Goal: Transaction & Acquisition: Subscribe to service/newsletter

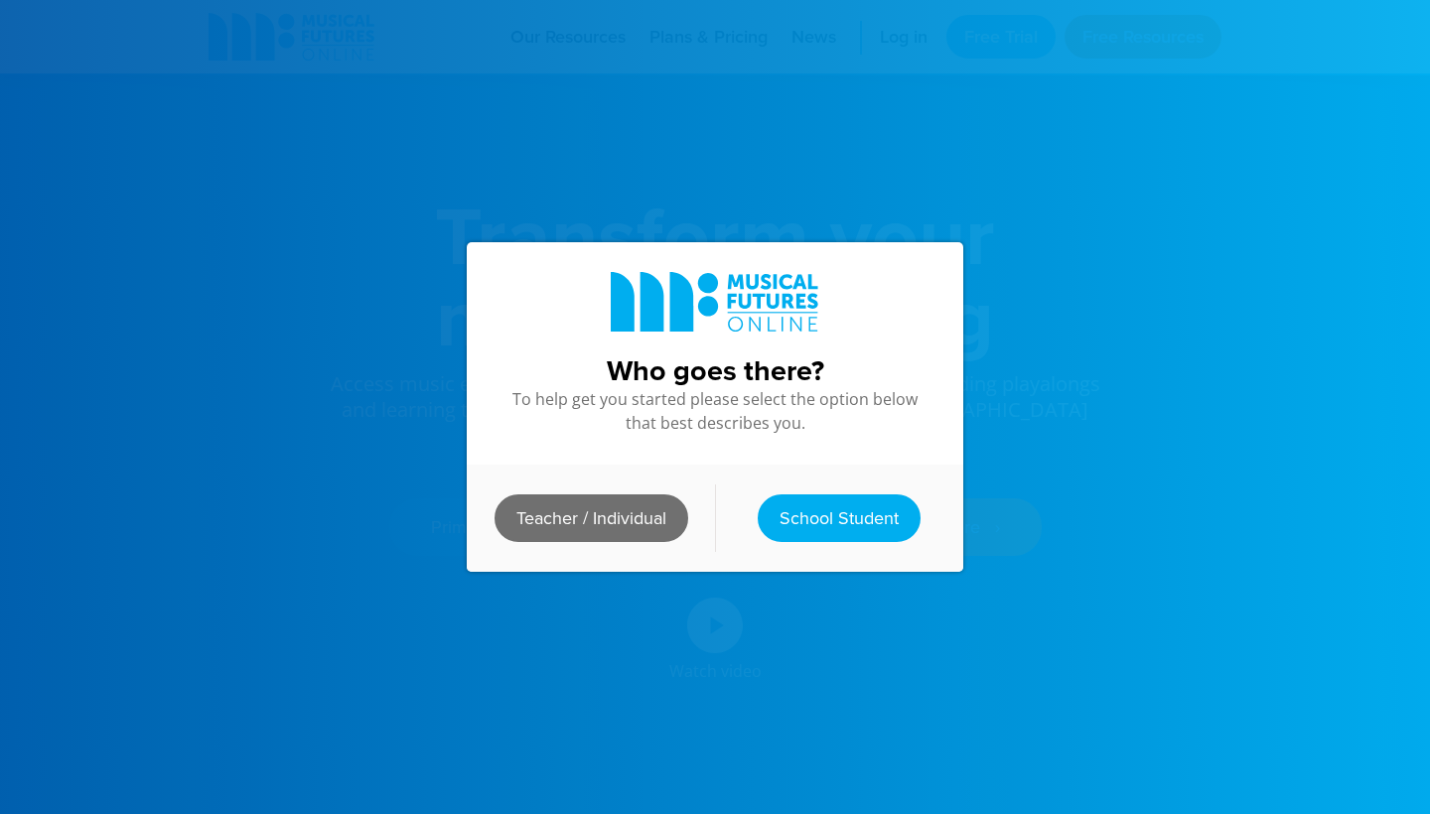
click at [653, 508] on link "Teacher / Individual" at bounding box center [591, 518] width 194 height 48
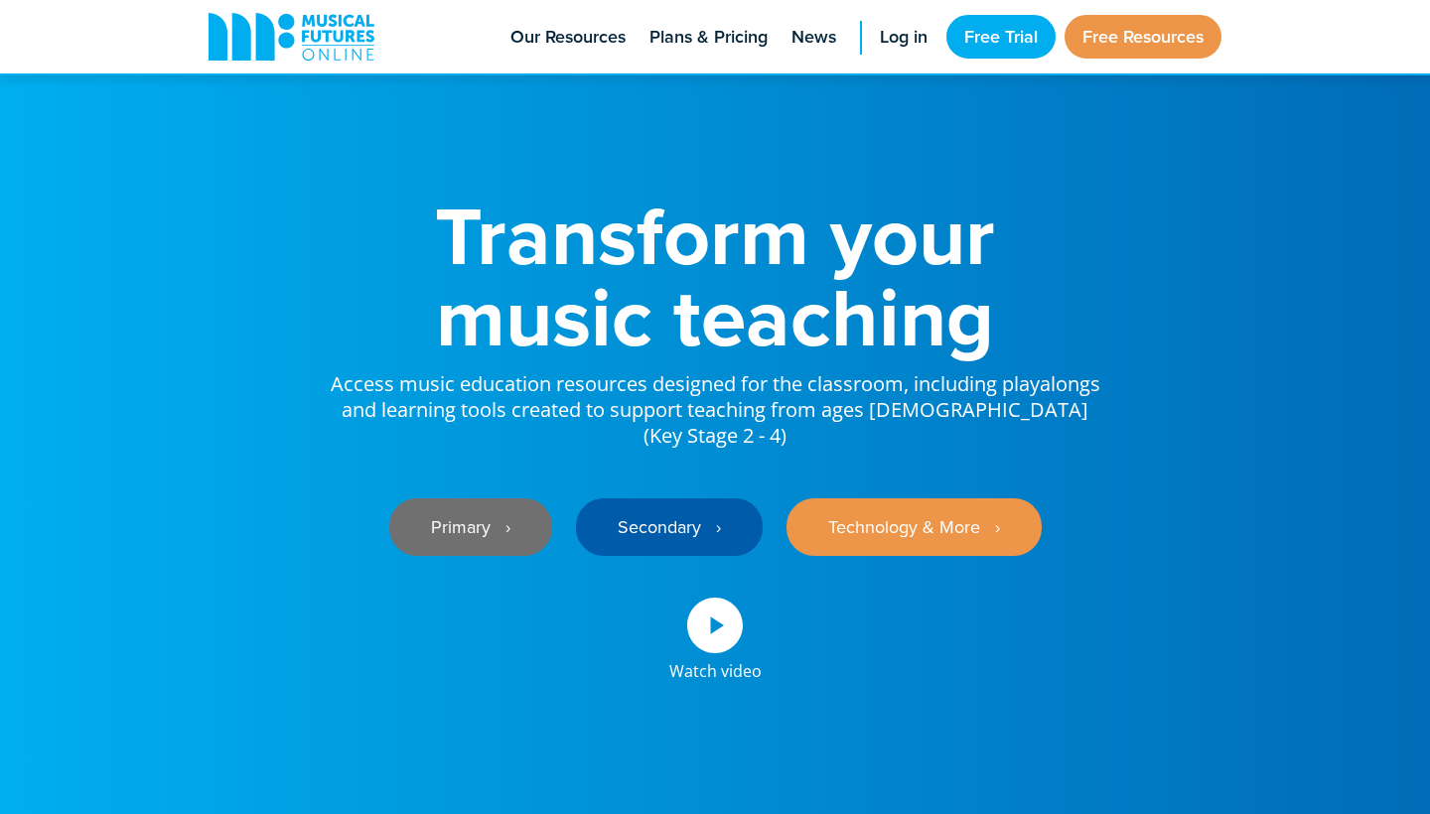
click at [519, 498] on link "Primary ‎‏‏‎ ‎ ›" at bounding box center [470, 527] width 163 height 58
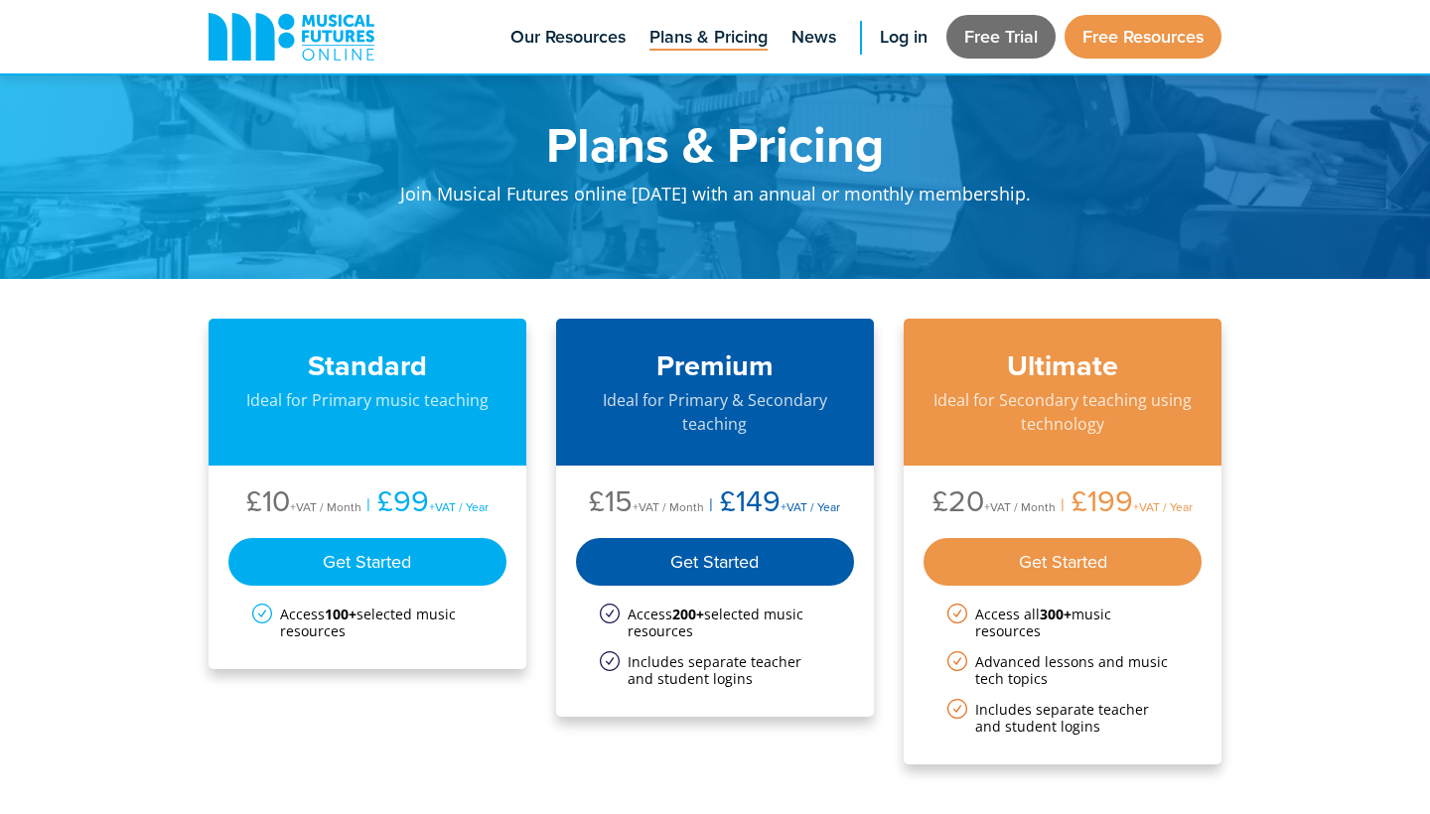
click at [985, 31] on link "Free Trial" at bounding box center [1000, 37] width 109 height 44
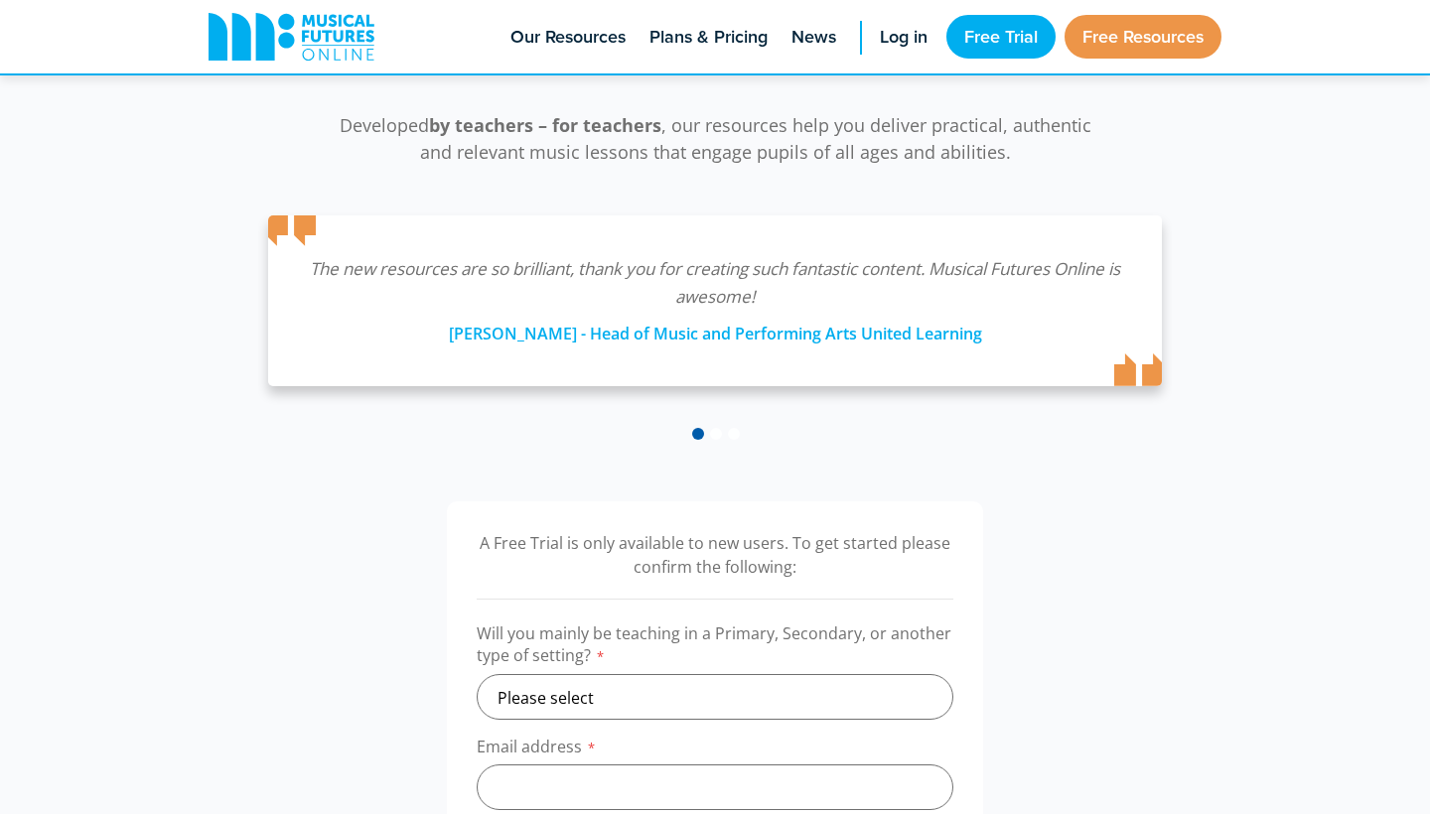
scroll to position [506, 0]
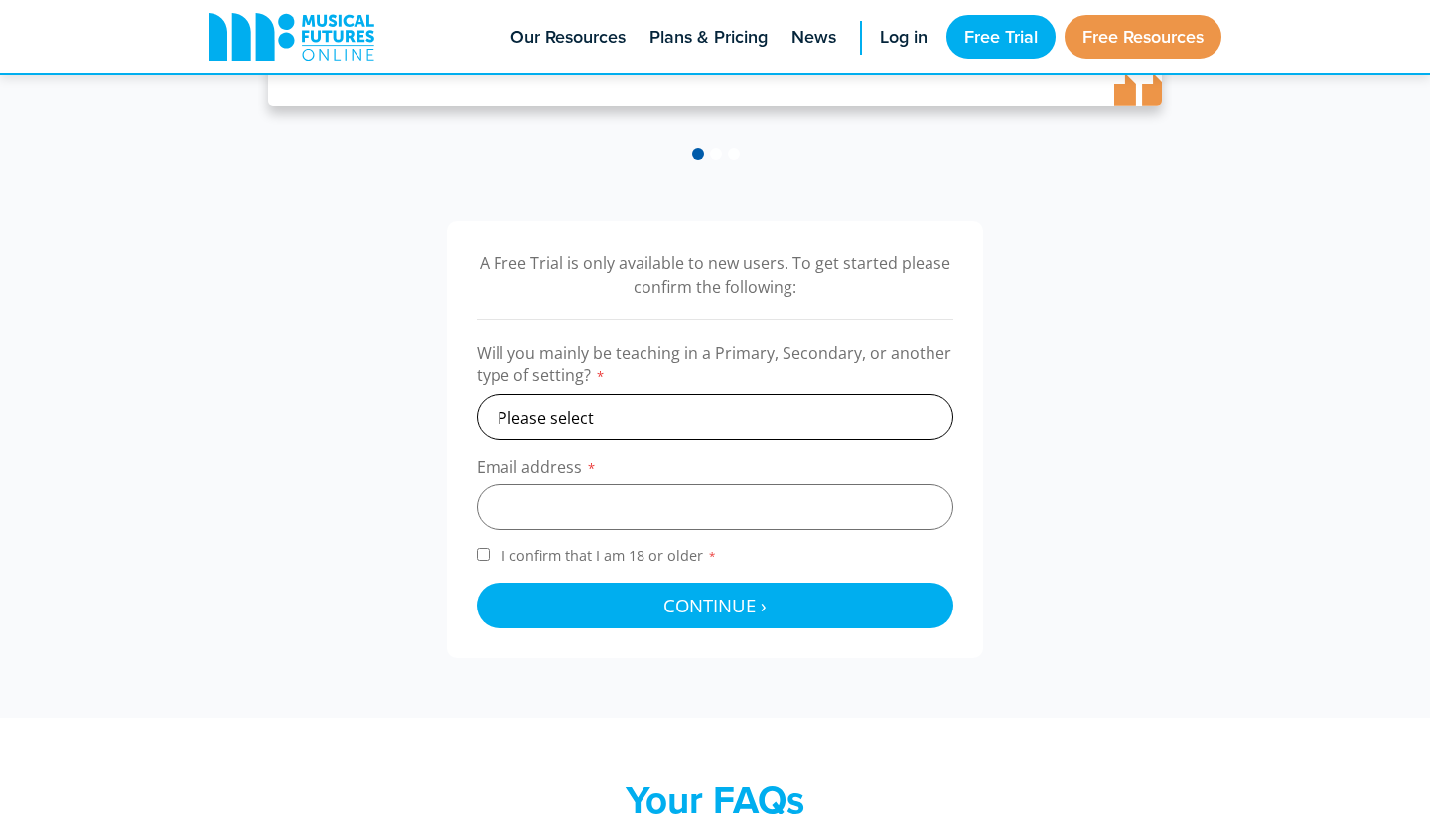
select select "primary"
click at [656, 485] on input "email" at bounding box center [715, 508] width 477 height 46
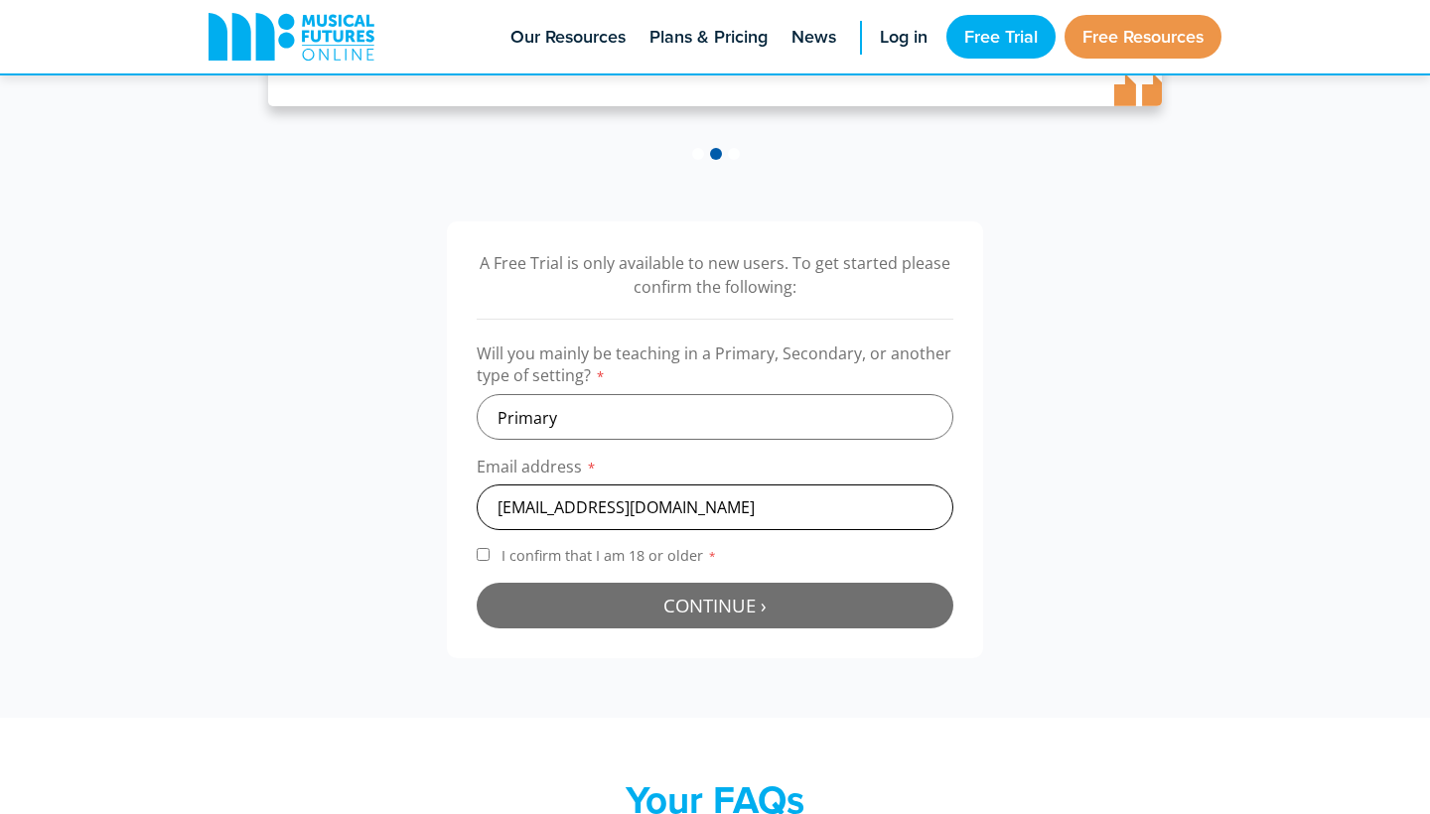
type input "ringaoife@gmail.com"
click at [650, 604] on button "Continue › Checking your details..." at bounding box center [715, 606] width 477 height 46
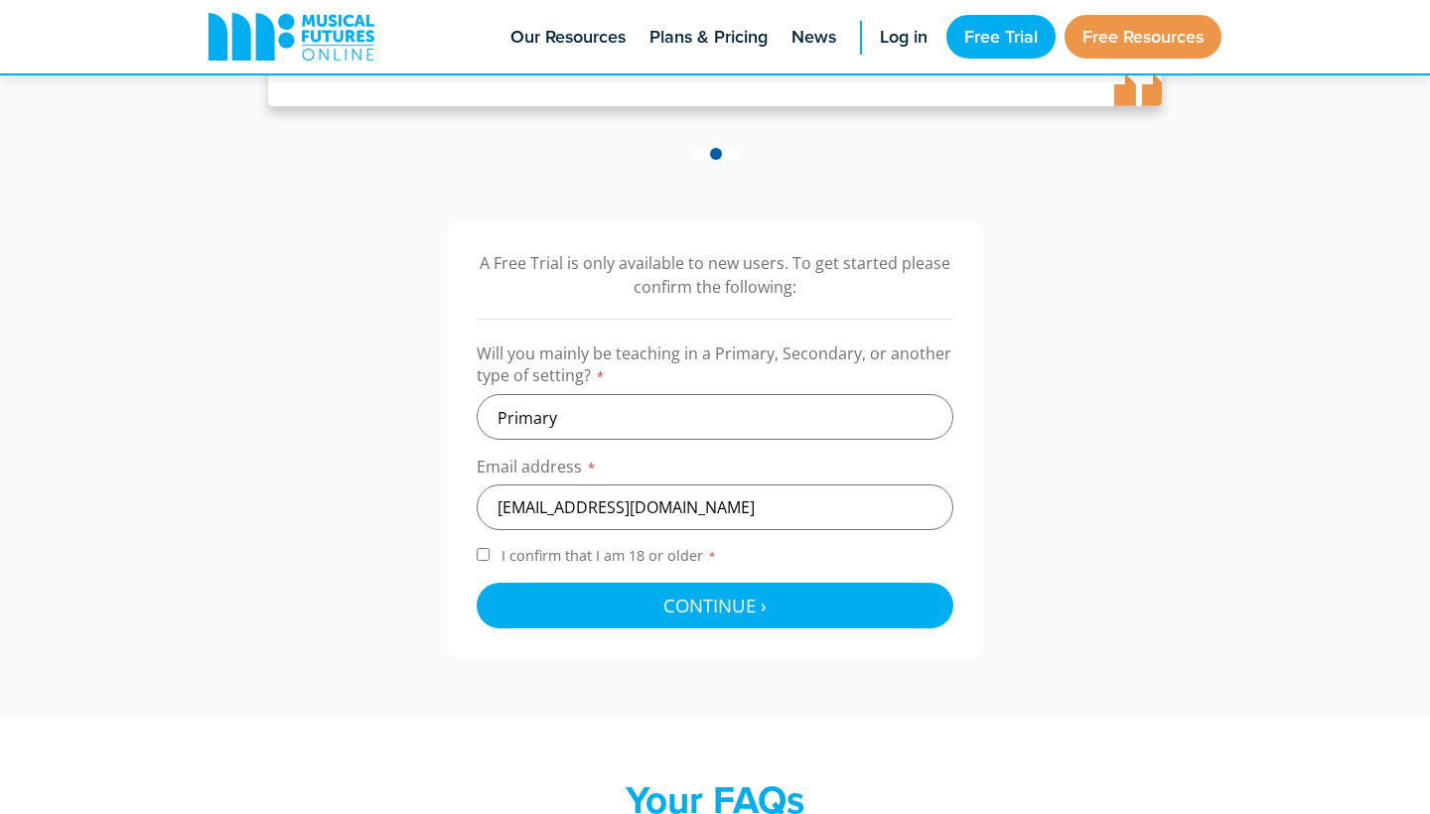
click at [488, 557] on label "I confirm that I am 18 or older *" at bounding box center [715, 559] width 477 height 27
click at [488, 557] on input "I confirm that I am 18 or older *" at bounding box center [483, 554] width 13 height 13
checkbox input "true"
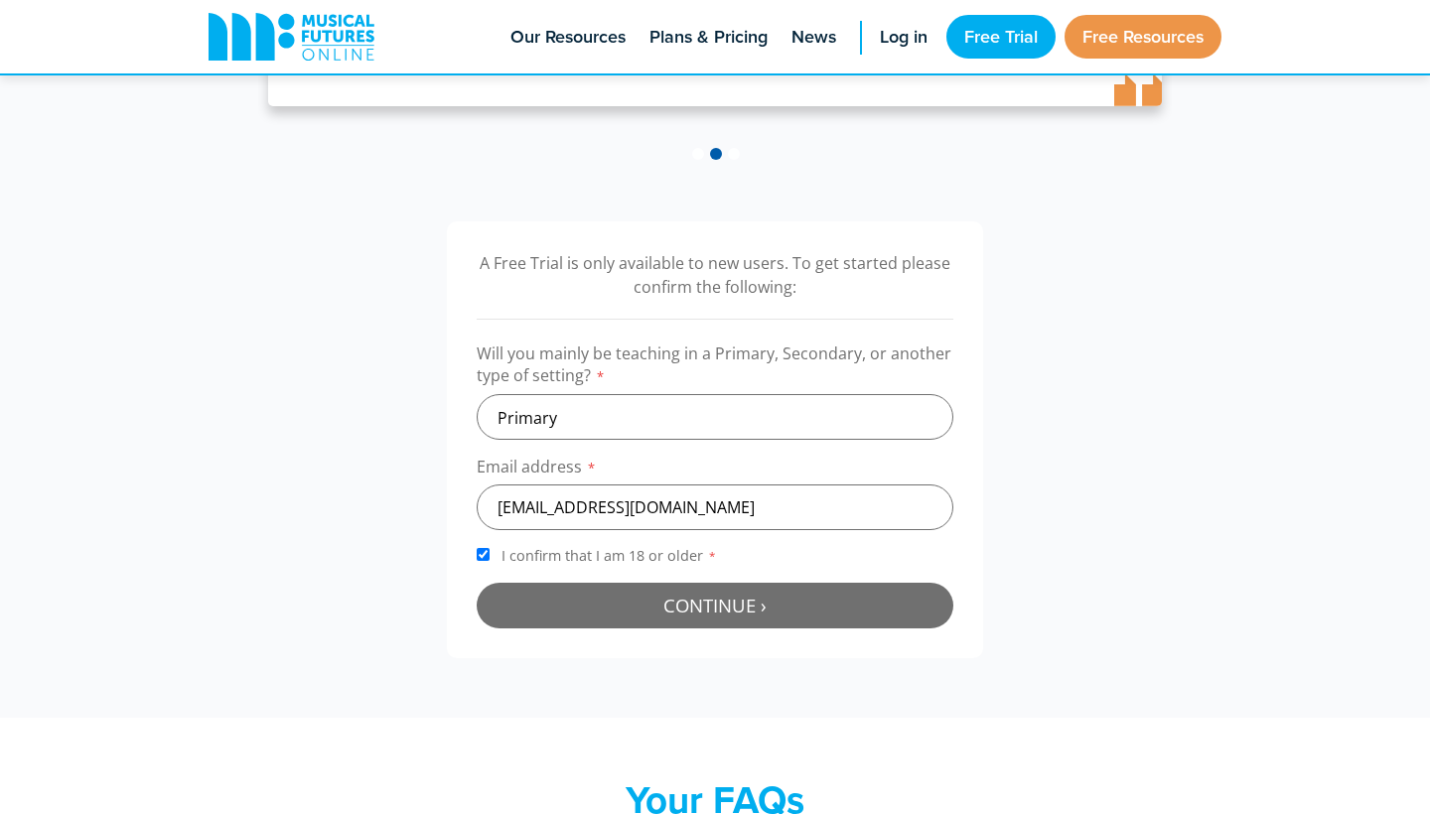
click at [542, 593] on button "Continue › Checking your details..." at bounding box center [715, 606] width 477 height 46
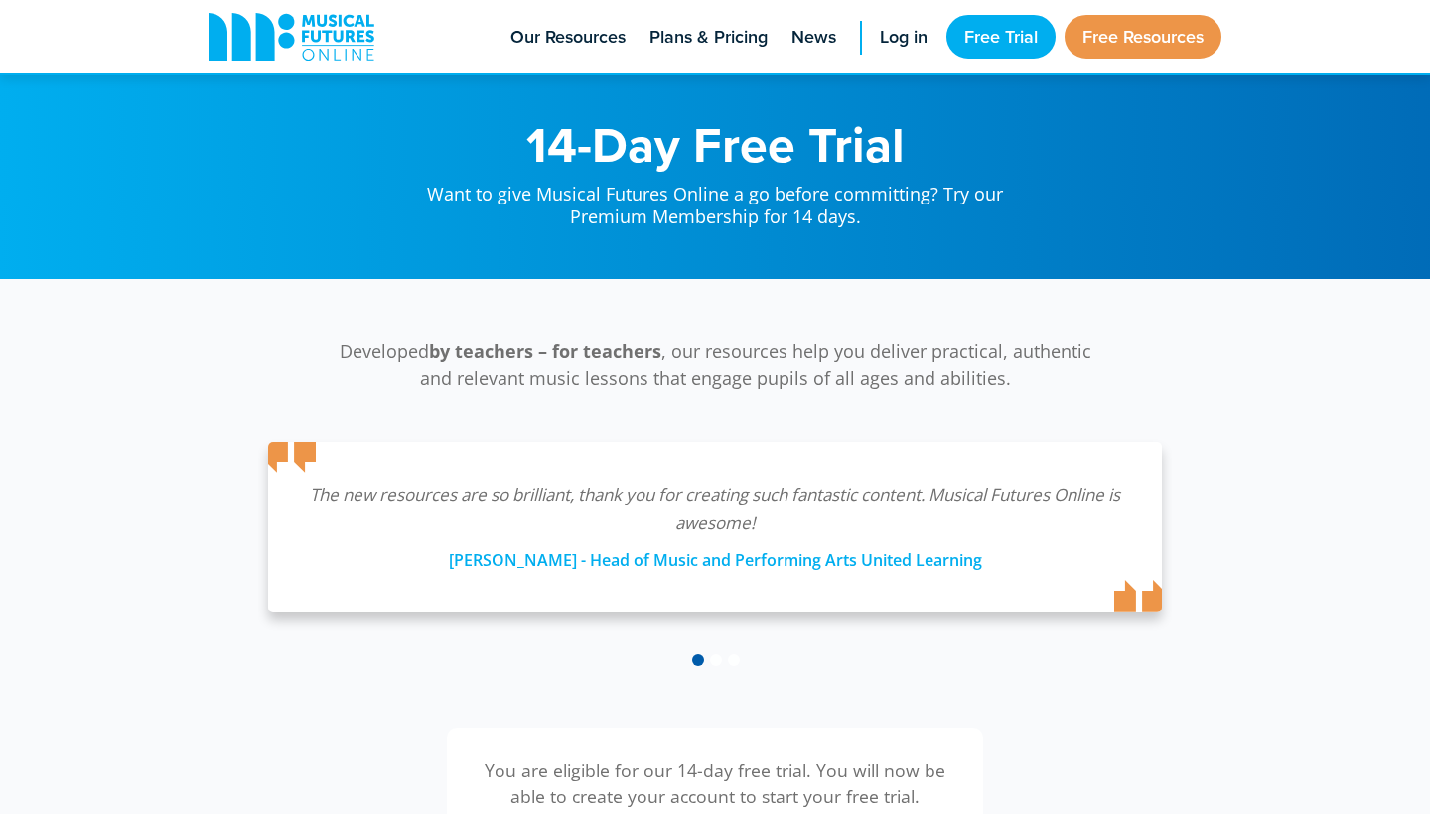
scroll to position [647, 0]
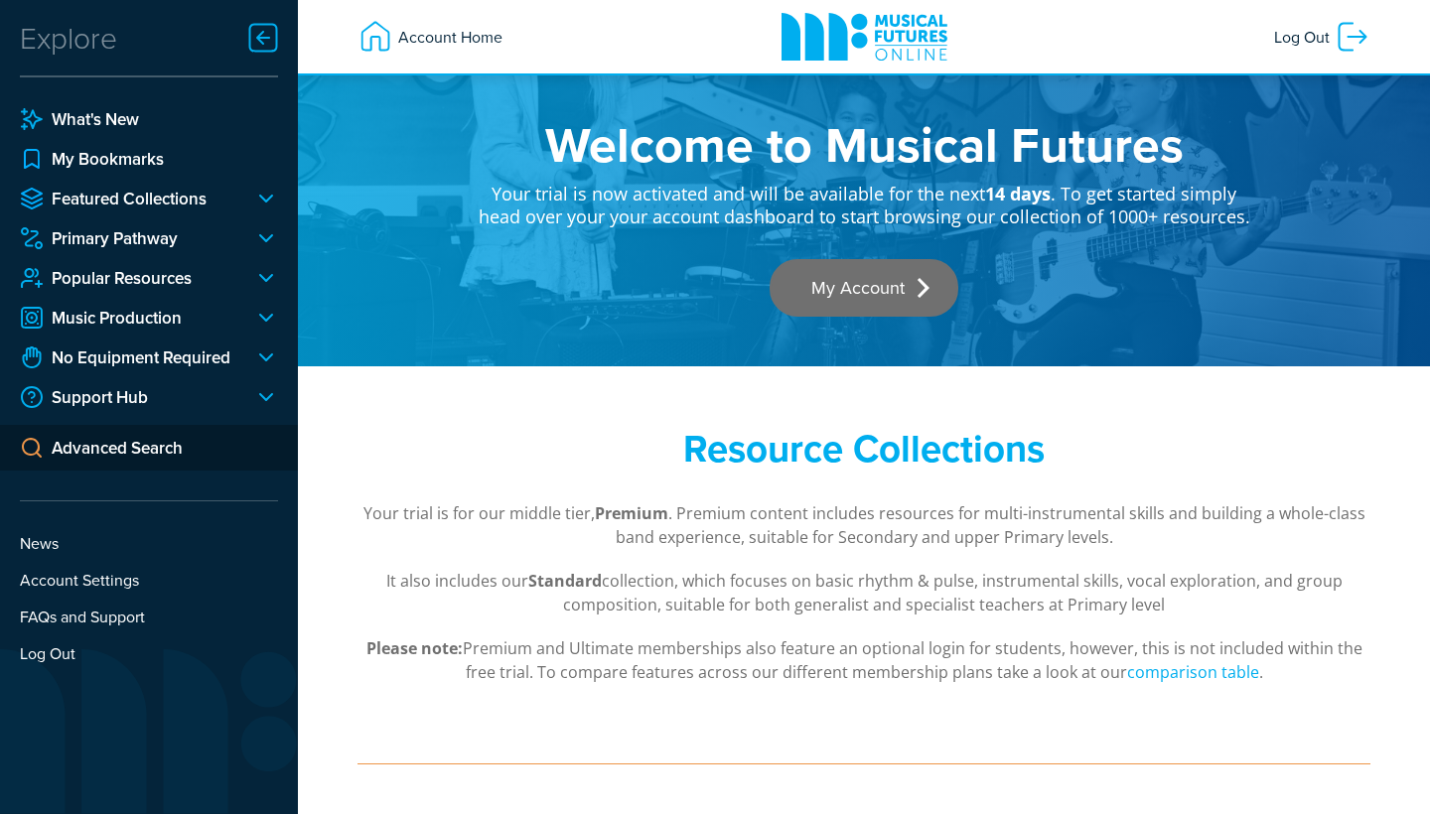
click at [869, 271] on link "My Account" at bounding box center [863, 288] width 189 height 58
